Goal: Check status: Check status

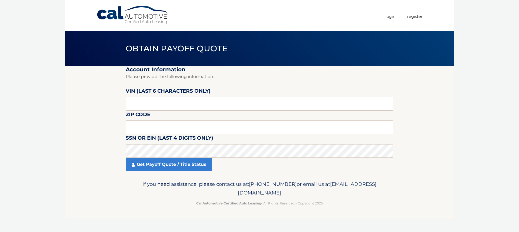
click at [153, 105] on input "text" at bounding box center [260, 104] width 268 height 14
type input "165780"
click at [155, 129] on input "text" at bounding box center [260, 128] width 268 height 14
type input "08094"
click at [186, 166] on link "Get Payoff Quote / Title Status" at bounding box center [169, 165] width 87 height 14
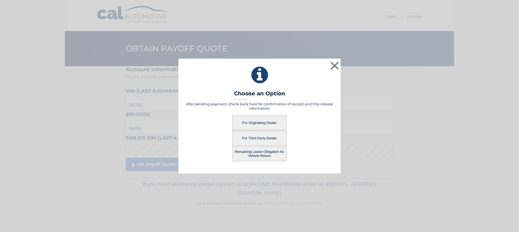
click at [266, 124] on button "For Originating Dealer" at bounding box center [260, 123] width 54 height 15
click at [263, 124] on button "For Originating Dealer" at bounding box center [260, 123] width 54 height 15
click at [277, 154] on button "Remaining Lease Obligation for Vehicle Return" at bounding box center [260, 154] width 54 height 15
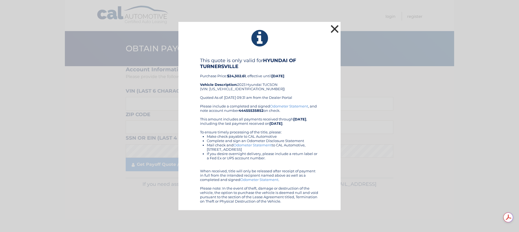
click at [332, 29] on button "×" at bounding box center [335, 29] width 11 height 11
